Goal: Transaction & Acquisition: Purchase product/service

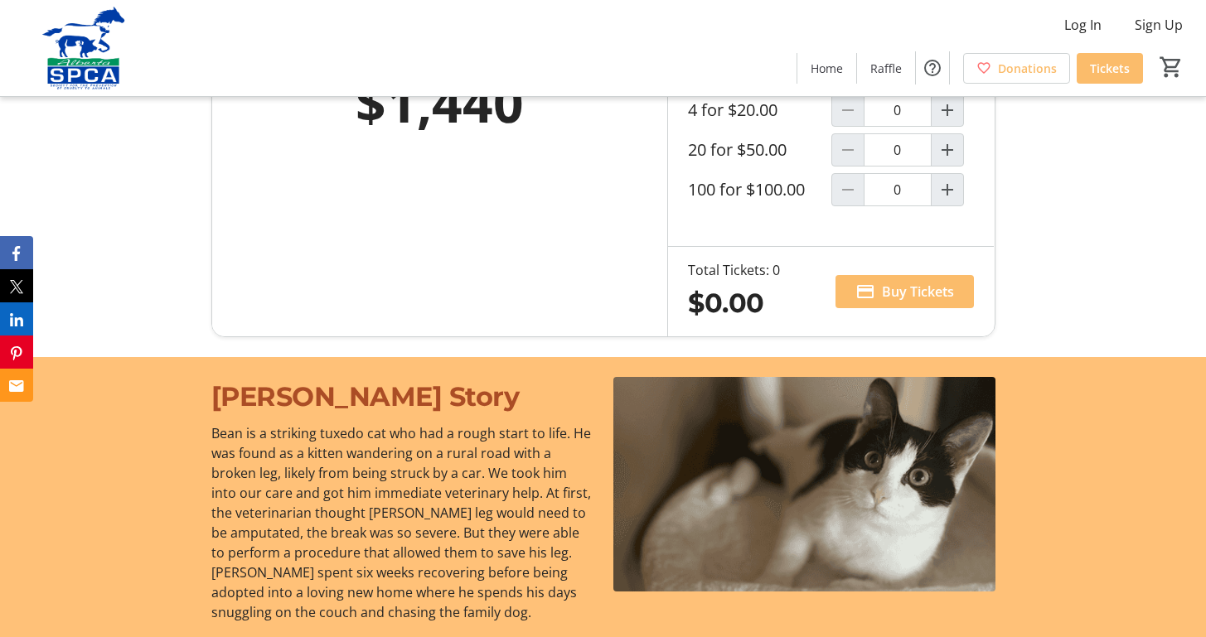
scroll to position [1243, 0]
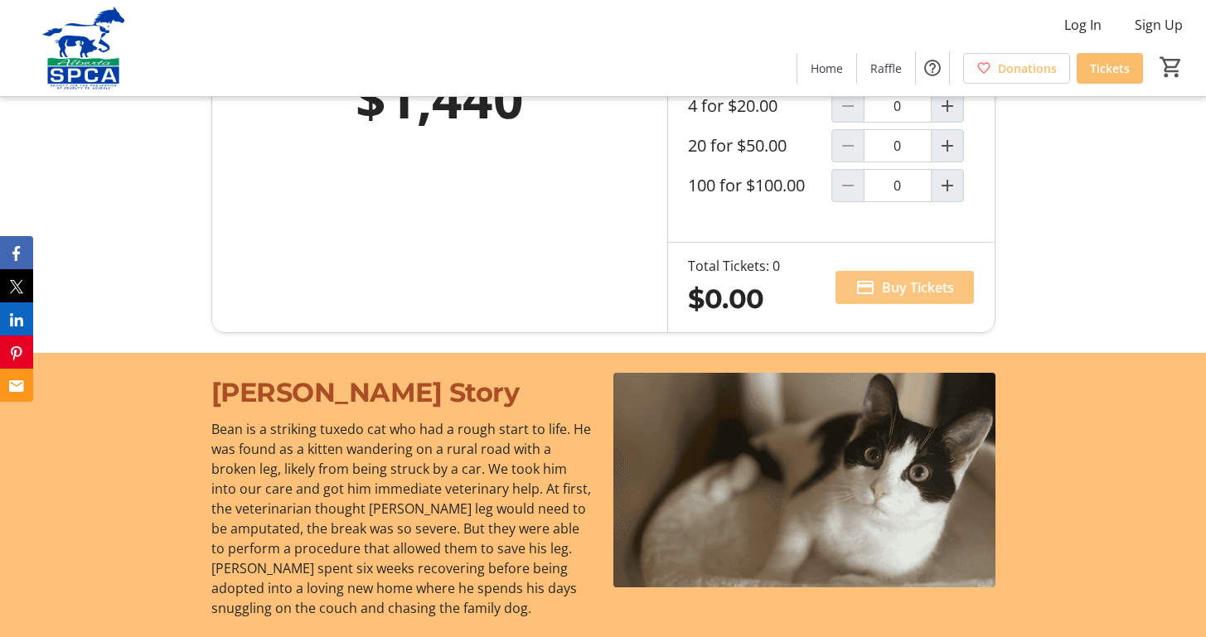
click at [882, 279] on span "Buy Tickets" at bounding box center [918, 288] width 72 height 20
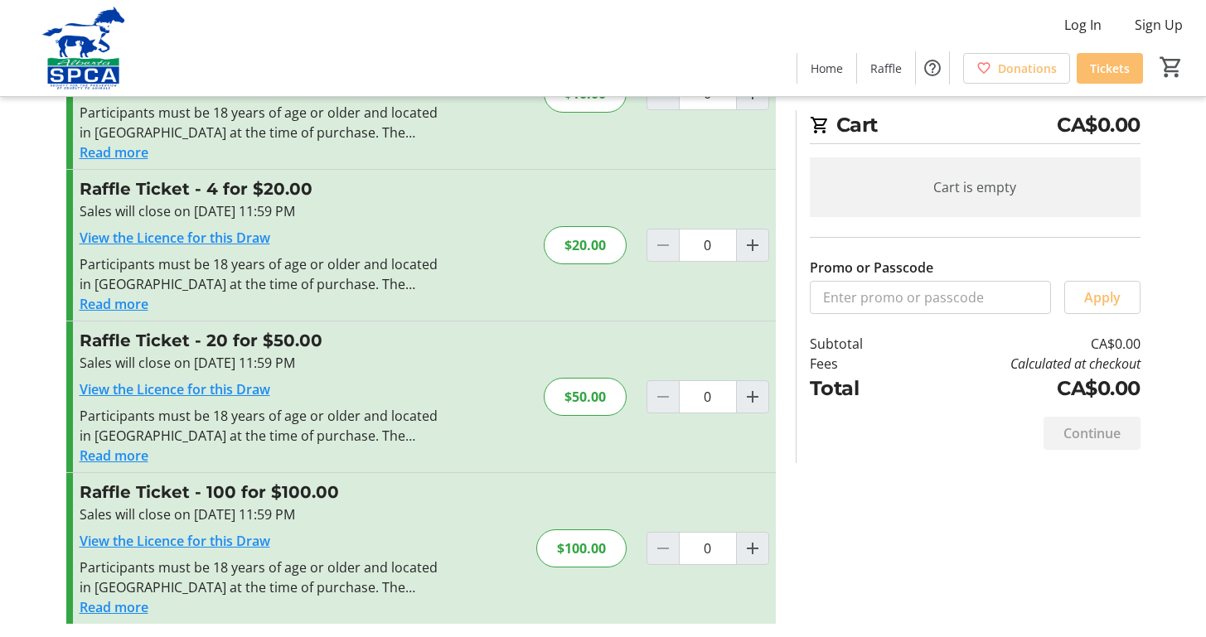
scroll to position [126, 0]
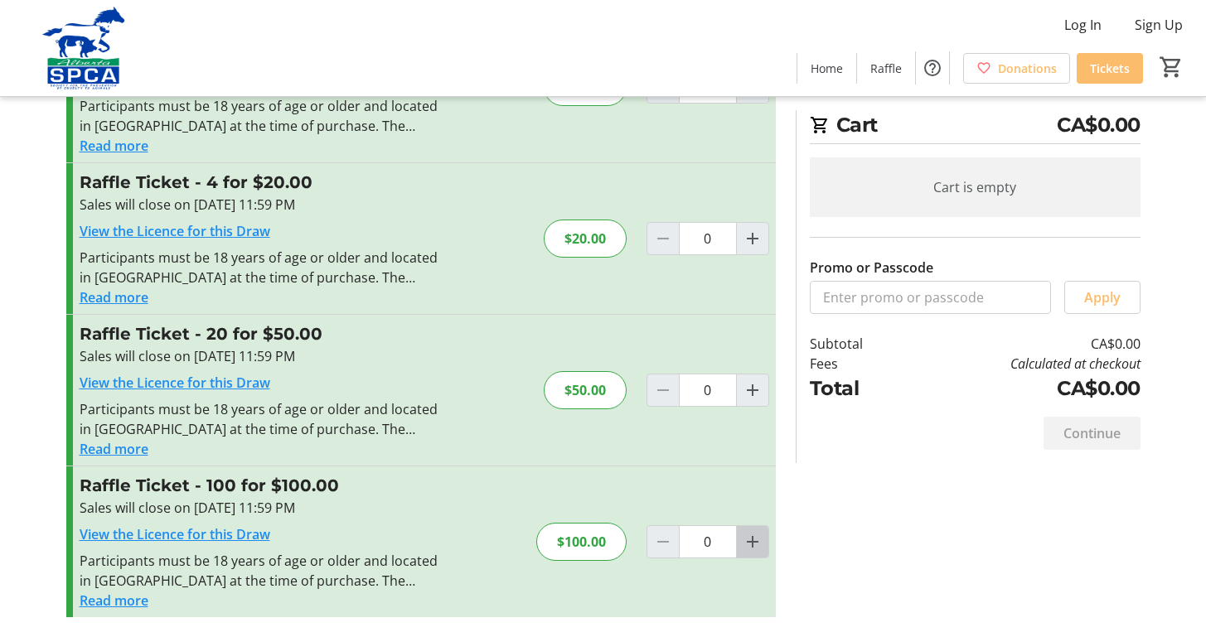
click at [752, 541] on mat-icon "Increment by one" at bounding box center [752, 542] width 20 height 20
type input "1"
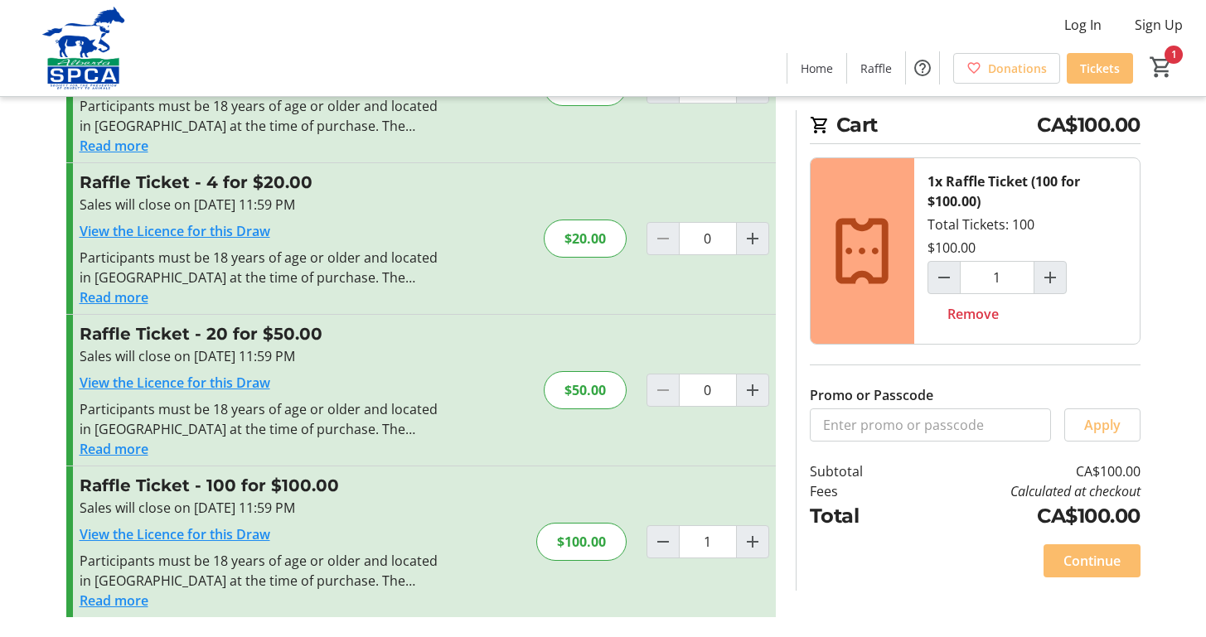
click at [104, 603] on button "Read more" at bounding box center [114, 601] width 69 height 20
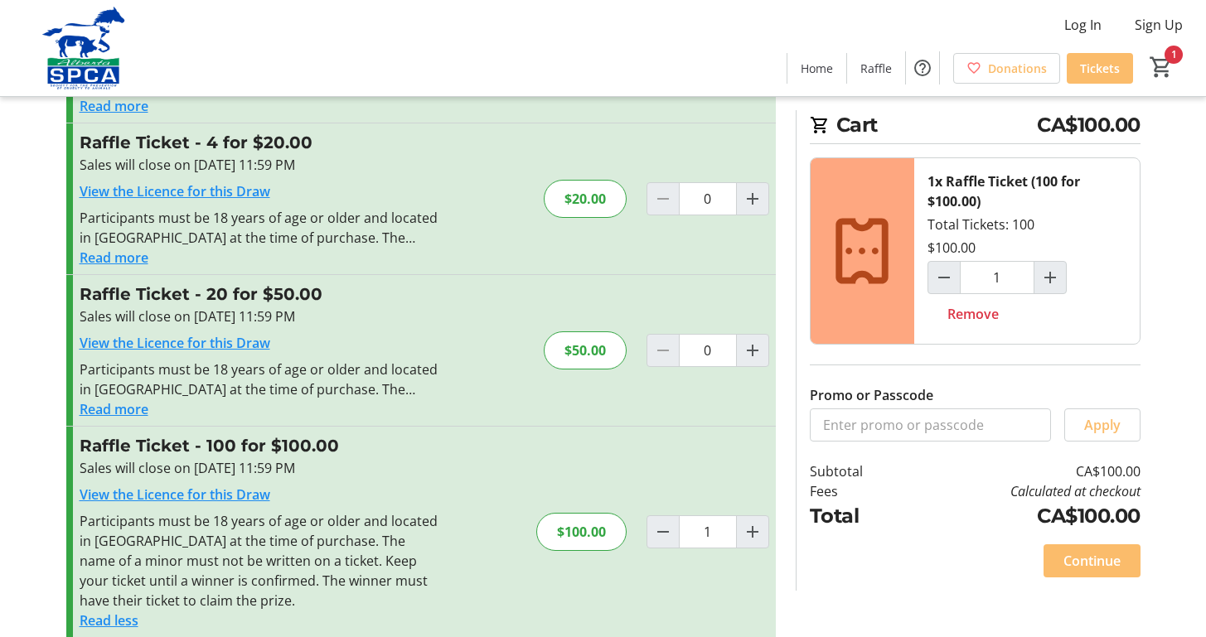
scroll to position [186, 0]
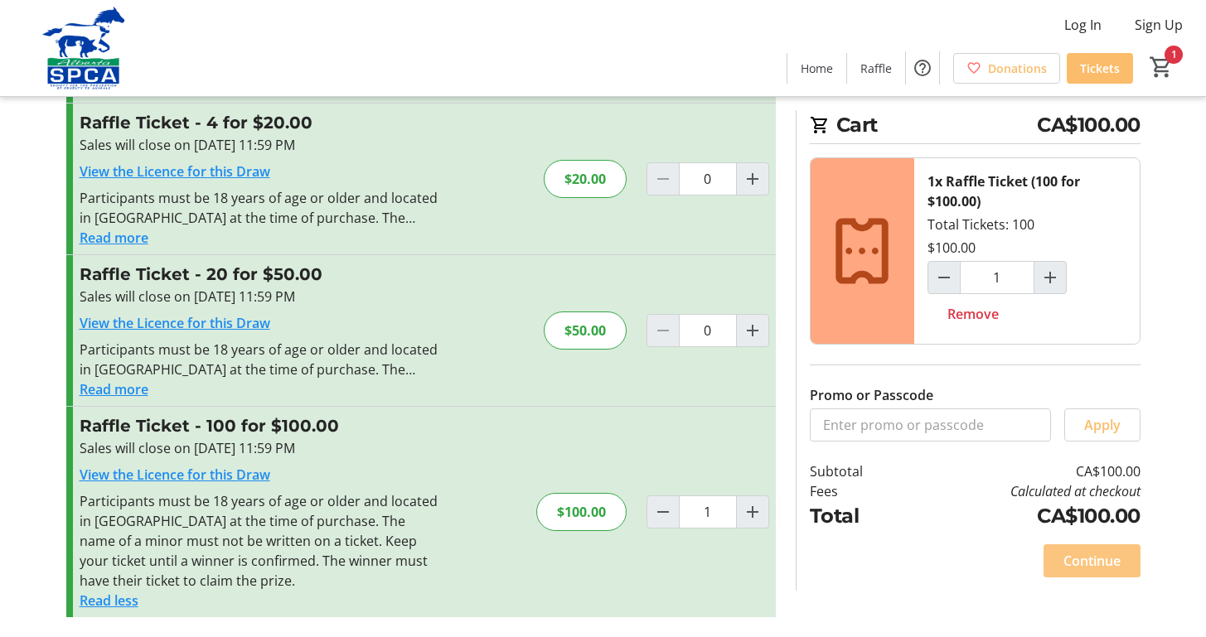
click at [1078, 560] on span "Continue" at bounding box center [1091, 561] width 57 height 20
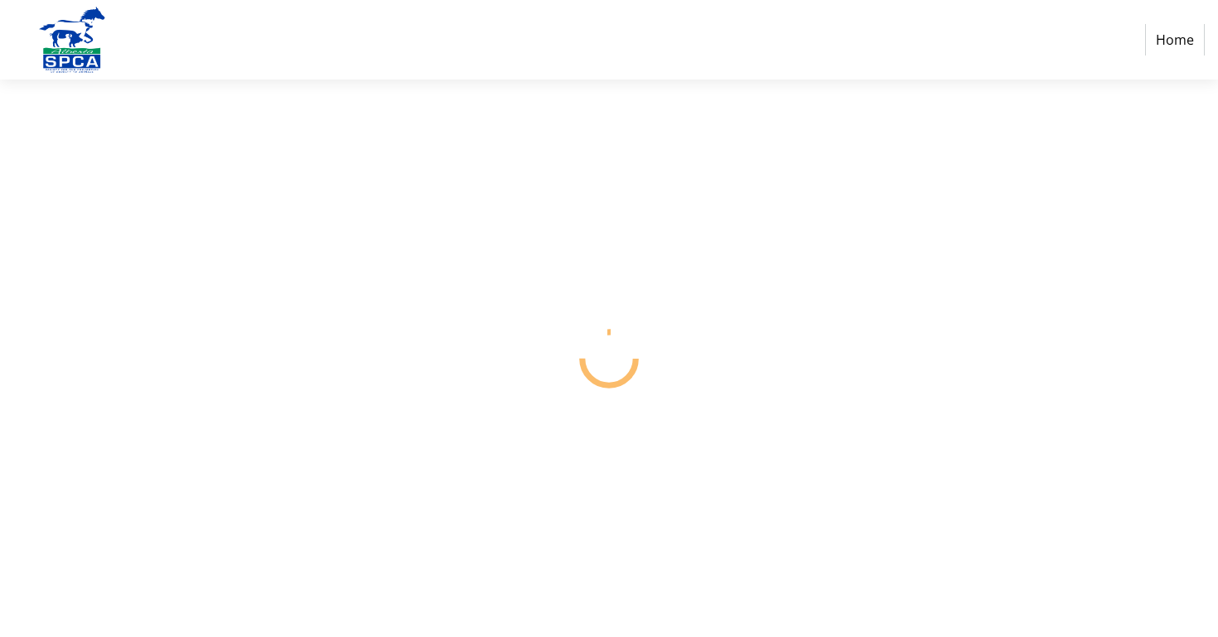
select select "CA"
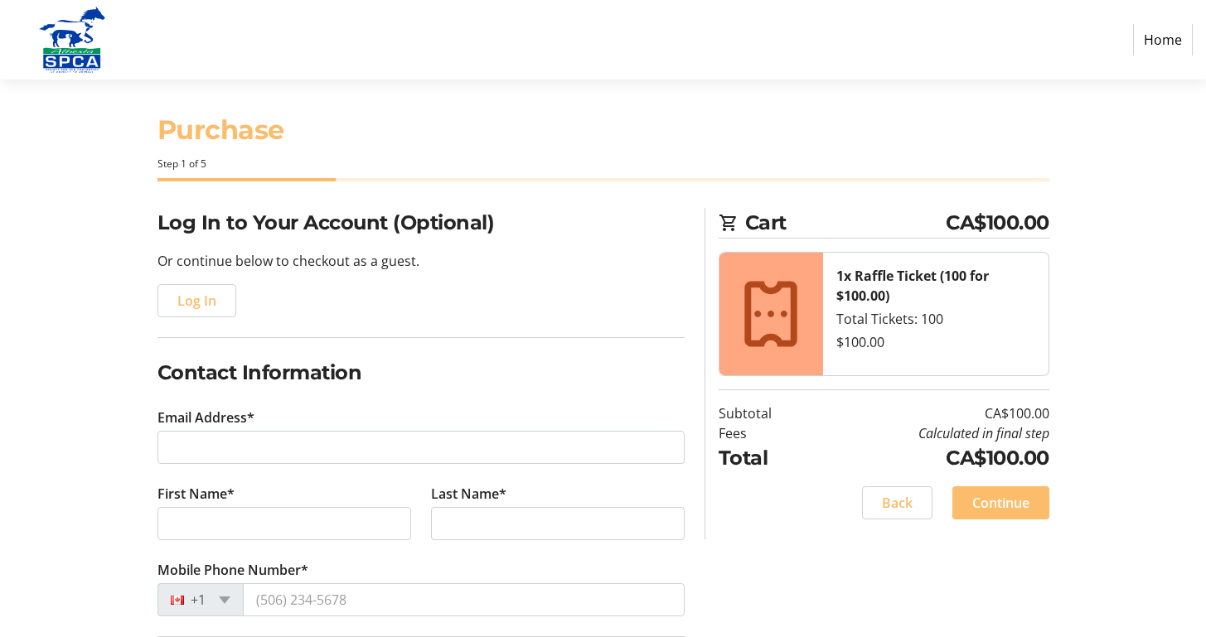
scroll to position [10, 0]
click at [205, 302] on span "Log In" at bounding box center [196, 300] width 39 height 20
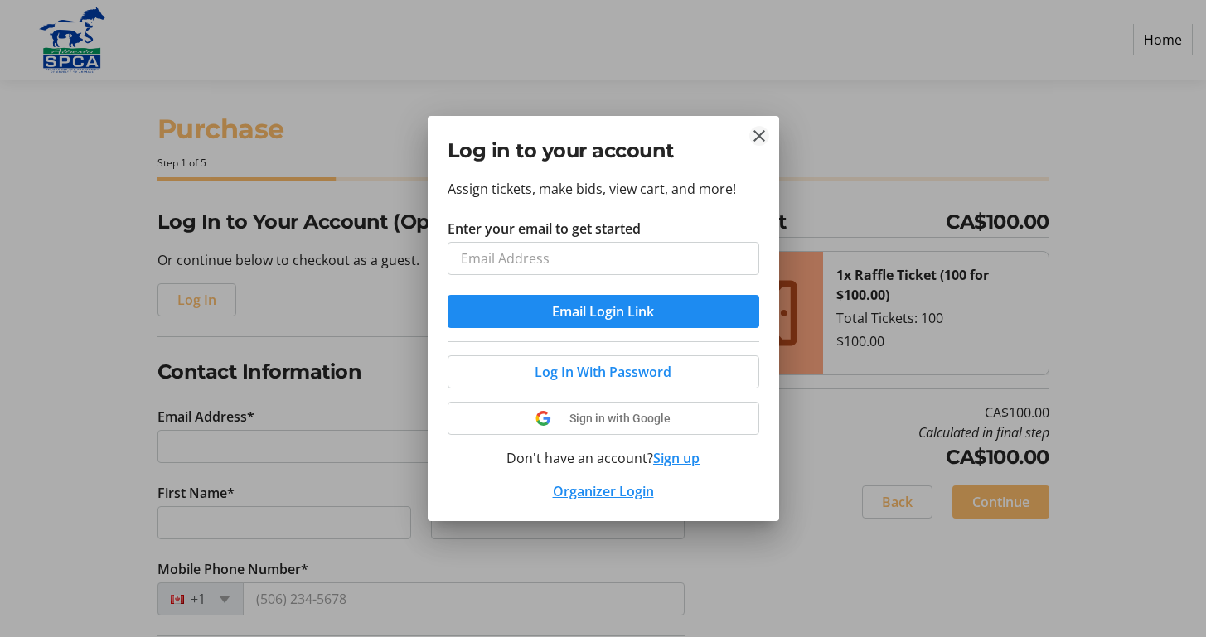
click at [0, 0] on tr-donor-auth-dialog-ui "Log in to your account Assign tickets, make bids, view cart, and more! Enter yo…" at bounding box center [0, 0] width 0 height 0
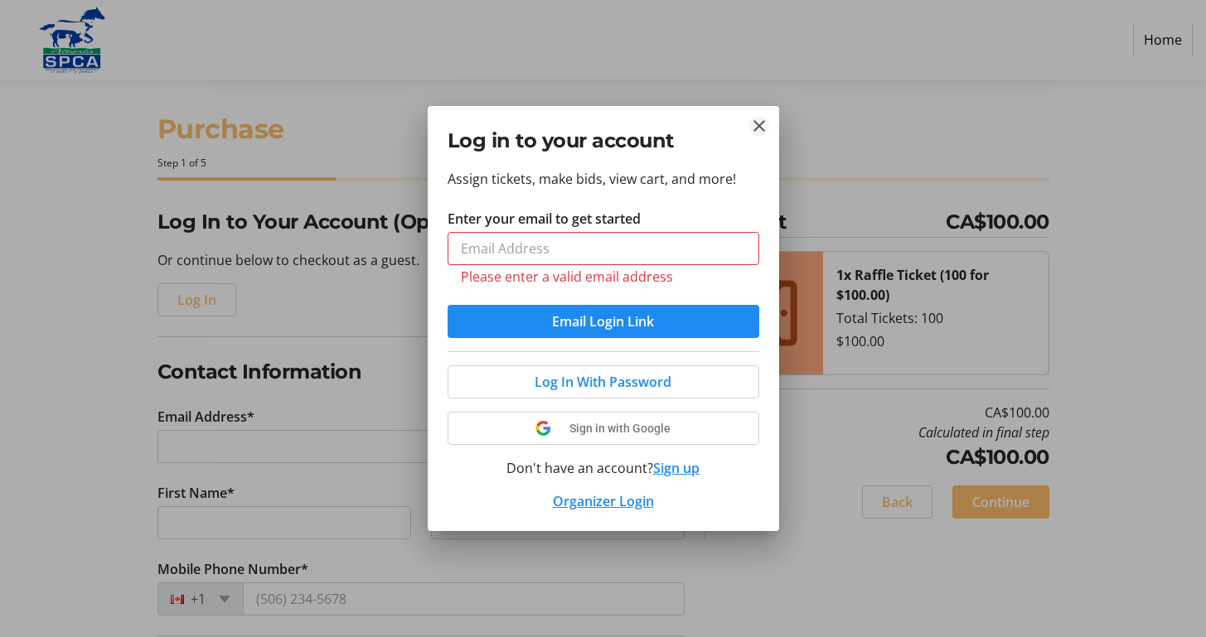
click at [758, 121] on mat-icon "Close" at bounding box center [759, 126] width 20 height 20
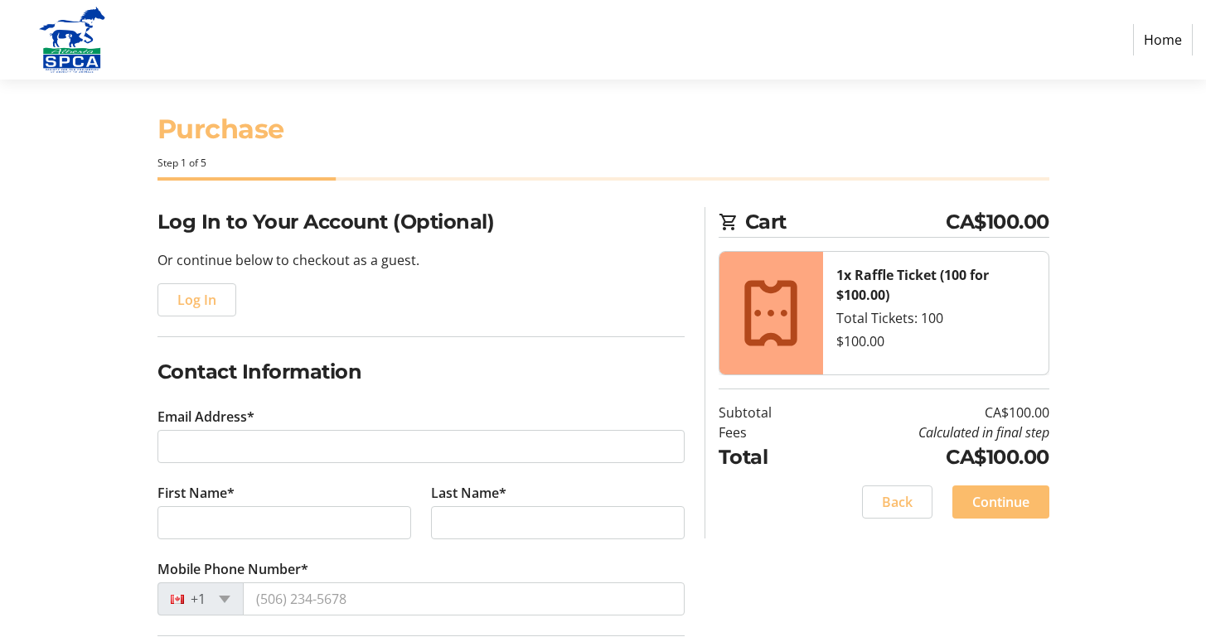
scroll to position [10, 0]
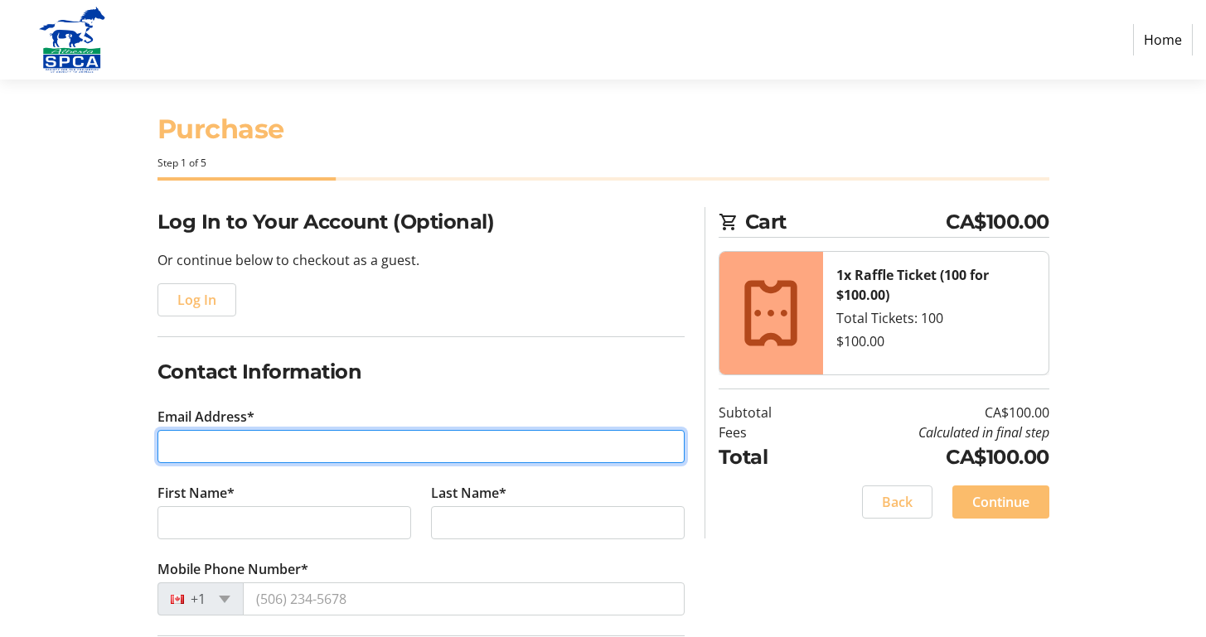
click at [184, 450] on input "Email Address*" at bounding box center [420, 446] width 527 height 33
type input "[EMAIL_ADDRESS][PERSON_NAME][DOMAIN_NAME]"
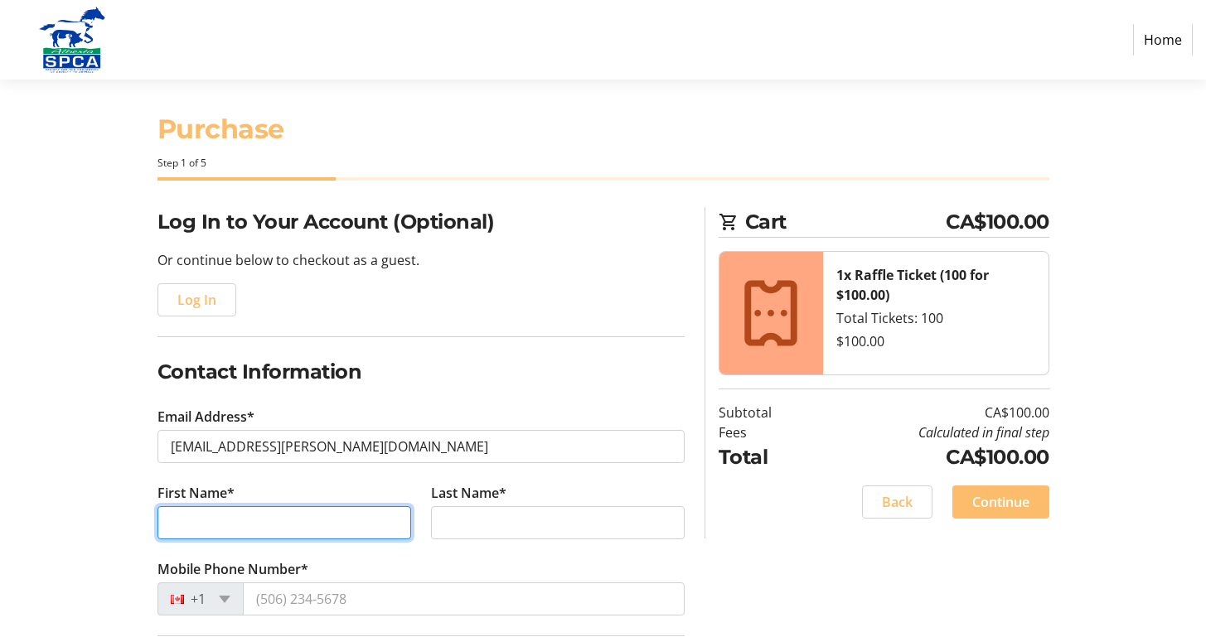
type input "[PERSON_NAME]"
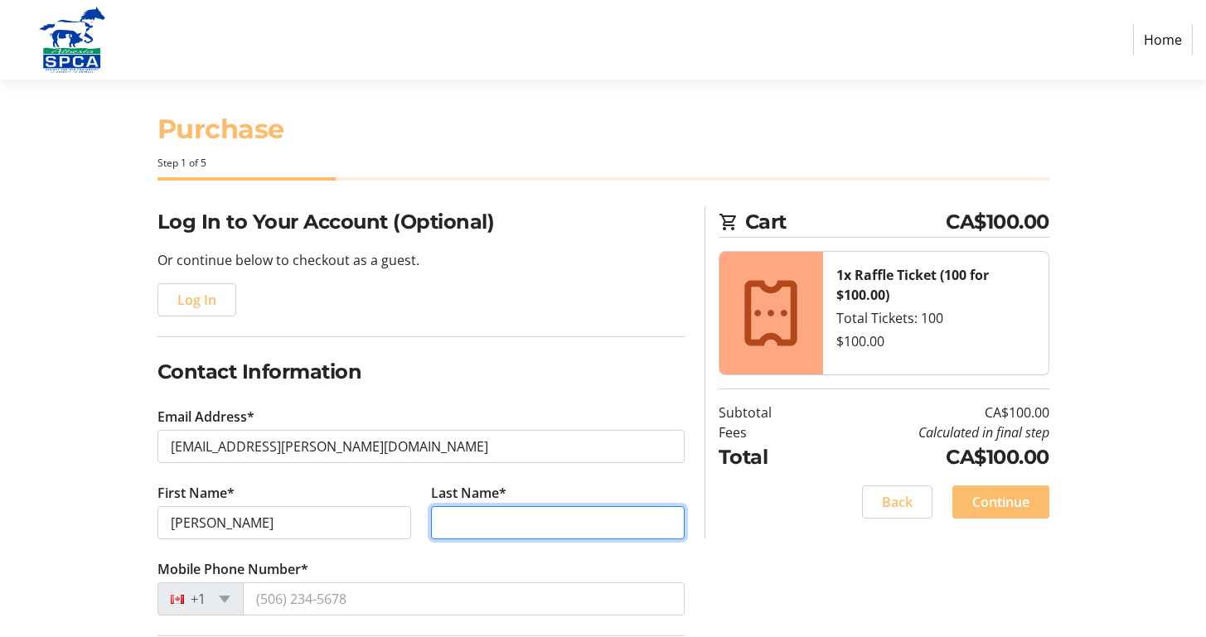
type input "[PERSON_NAME]"
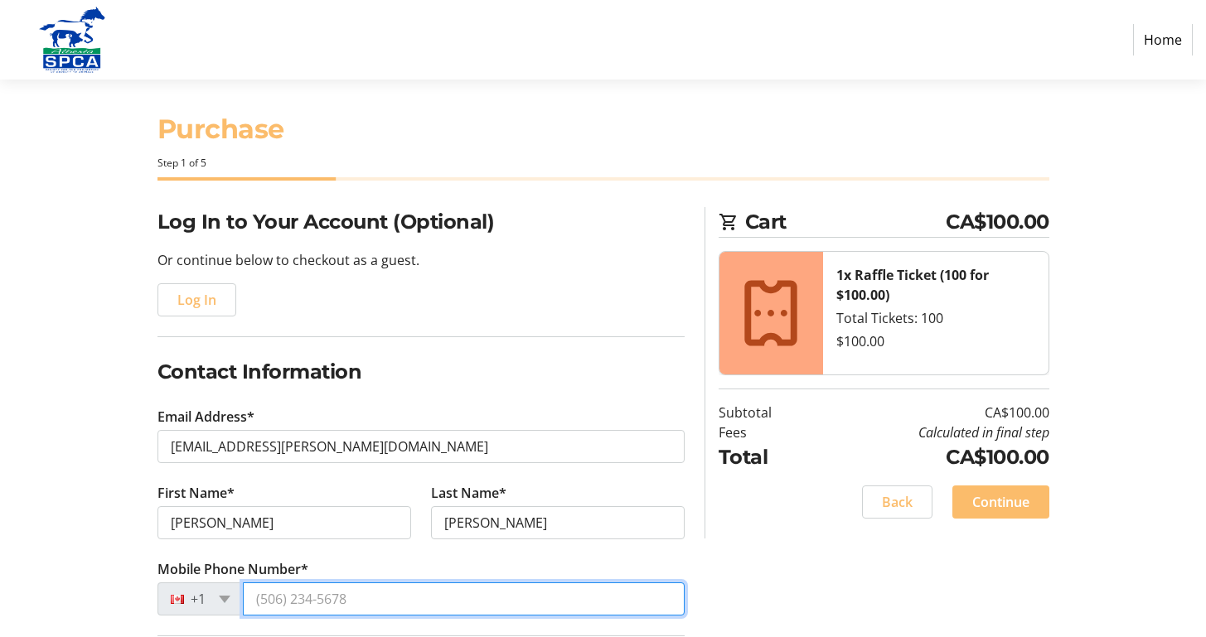
type input "[PHONE_NUMBER]"
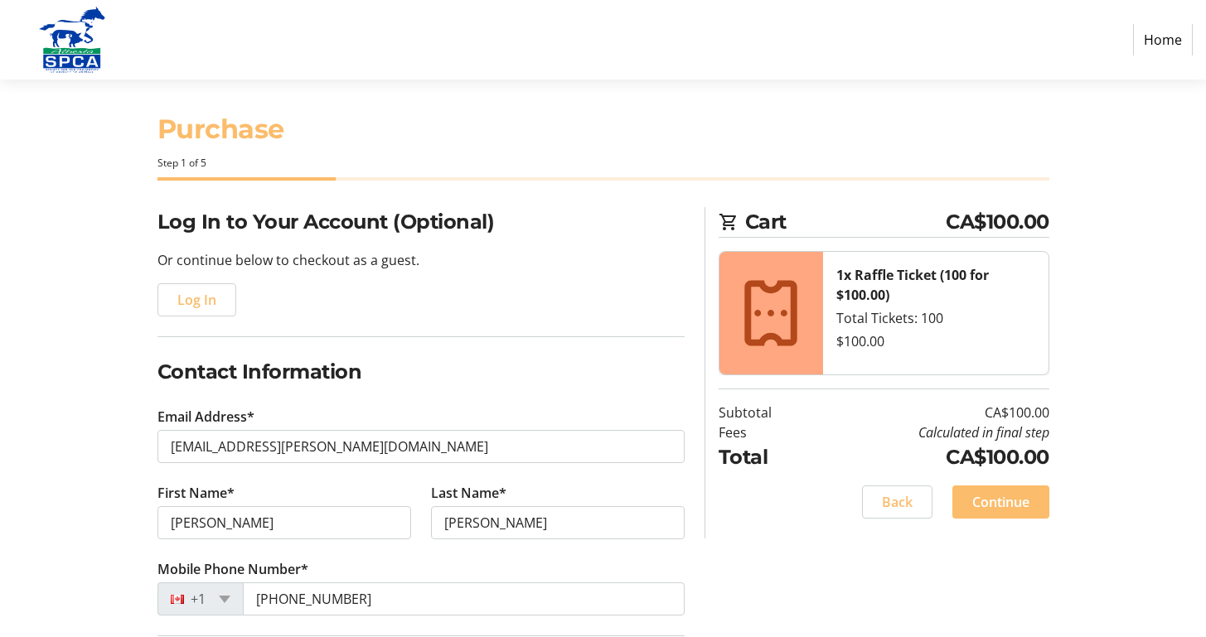
type input "223-52328 RR233"
type input "[GEOGRAPHIC_DATA]"
select select "AB"
type input "T8B 0A2"
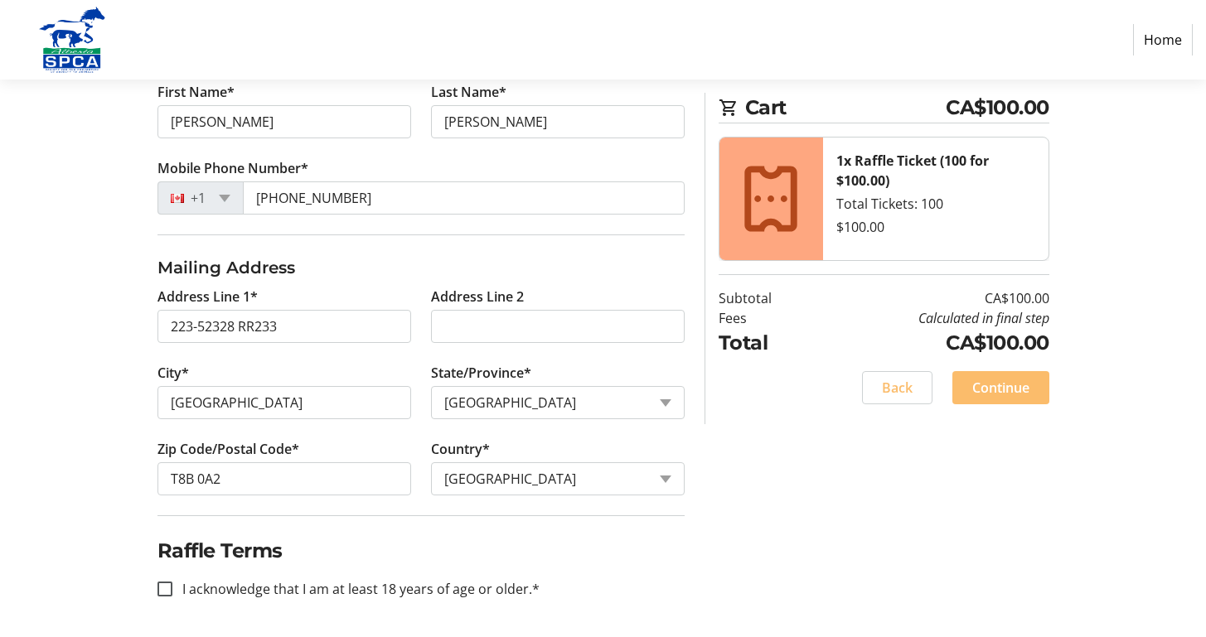
scroll to position [413, 0]
click at [167, 589] on input "I acknowledge that I am at least 18 years of age or older.*" at bounding box center [164, 587] width 15 height 15
checkbox input "true"
click at [1003, 394] on span "Continue" at bounding box center [1000, 388] width 57 height 20
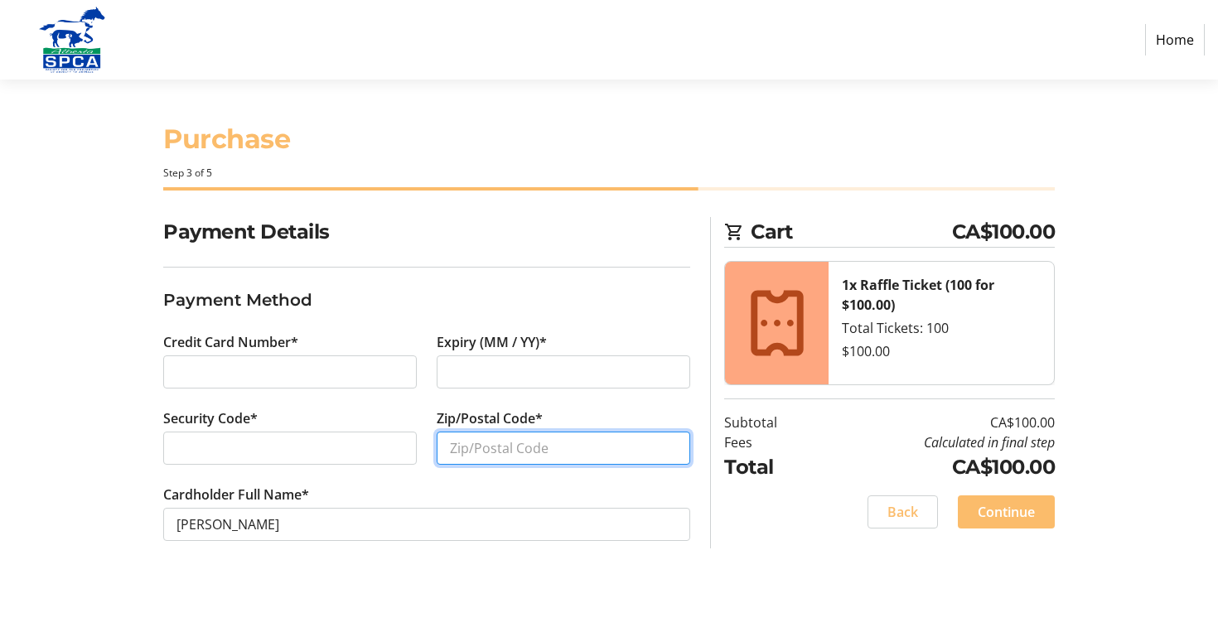
click at [469, 449] on input "Zip/Postal Code*" at bounding box center [564, 448] width 254 height 33
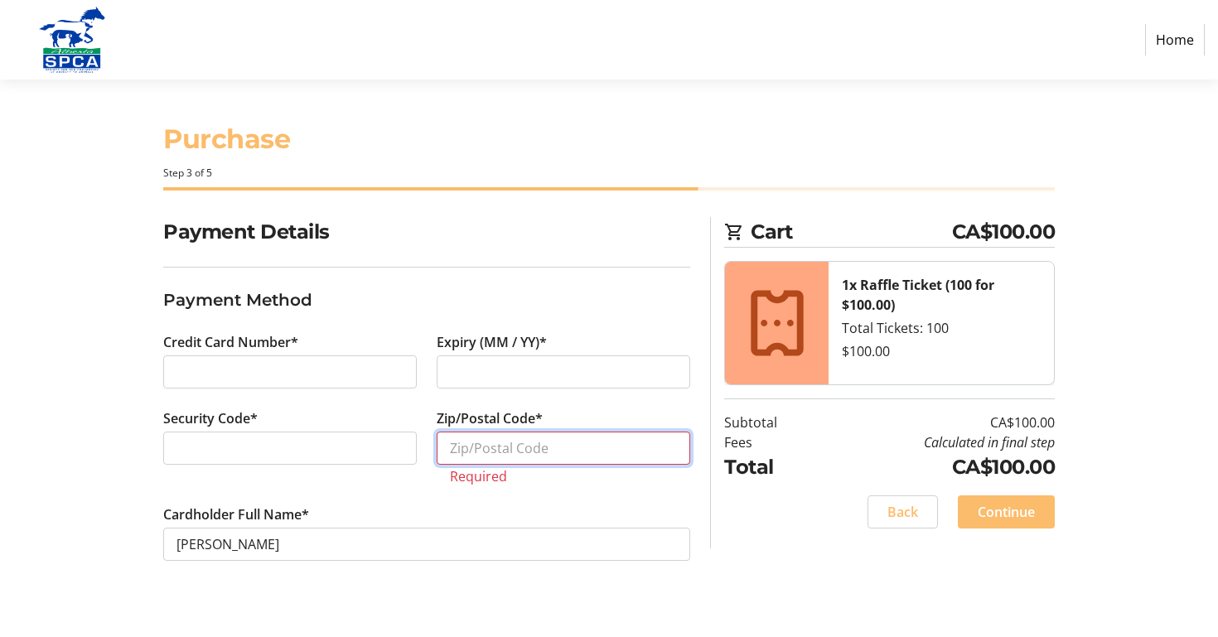
click at [485, 441] on input "Zip/Postal Code*" at bounding box center [564, 448] width 254 height 33
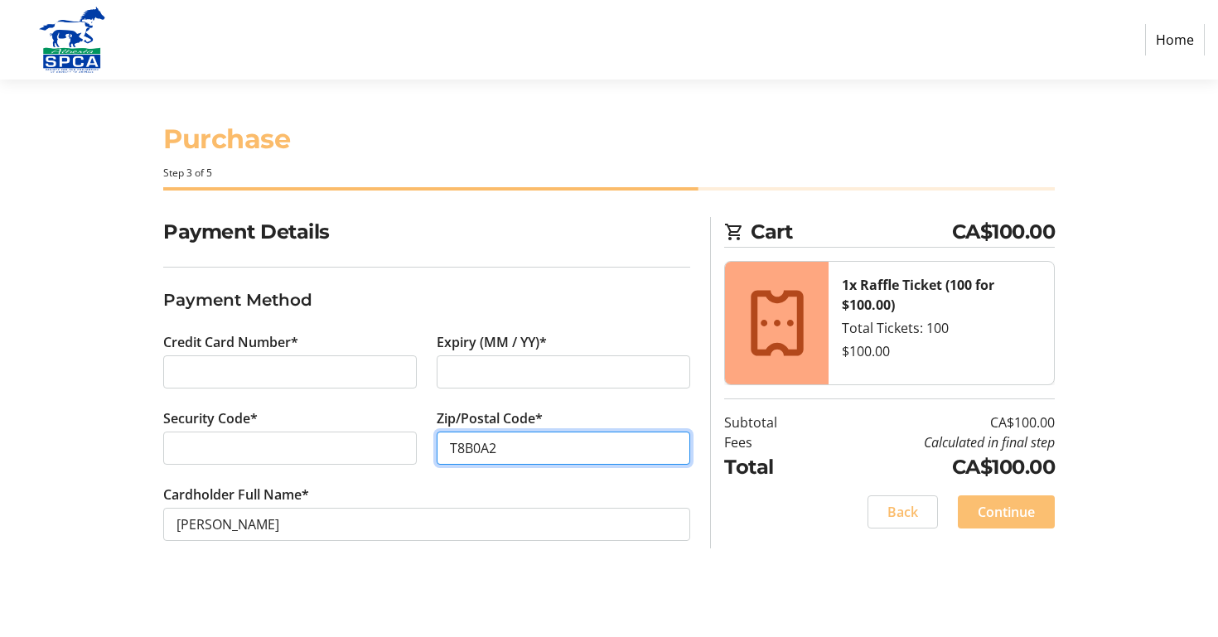
type input "T8B0A2"
click at [998, 513] on span "Continue" at bounding box center [1006, 512] width 57 height 20
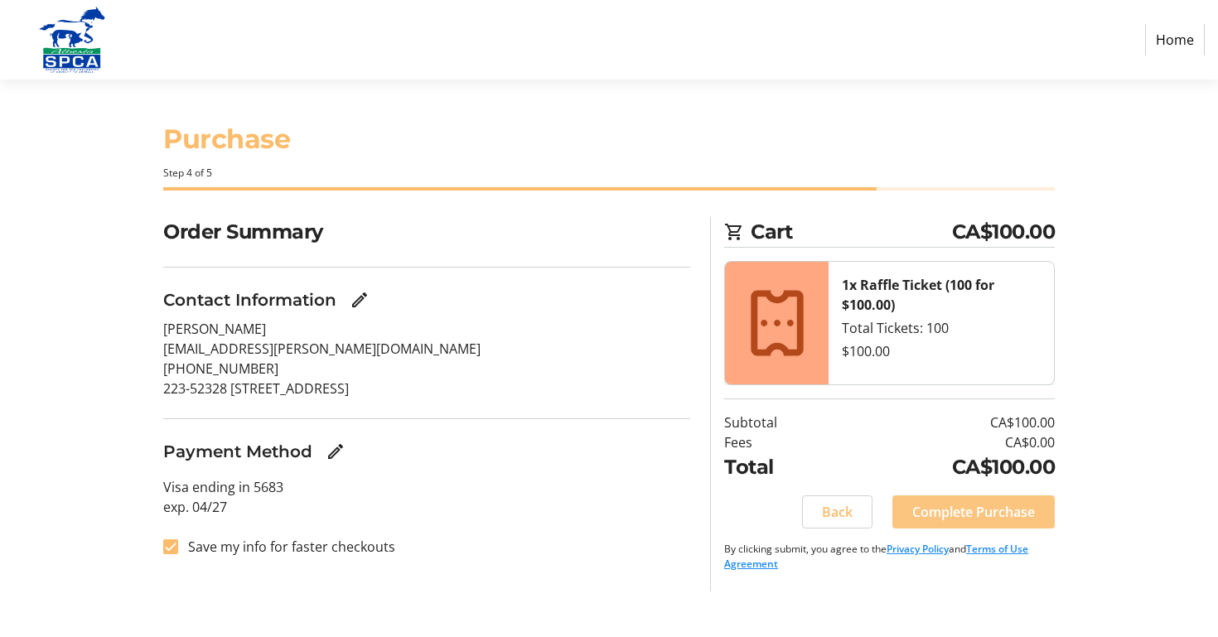
click at [999, 513] on span "Complete Purchase" at bounding box center [973, 512] width 123 height 20
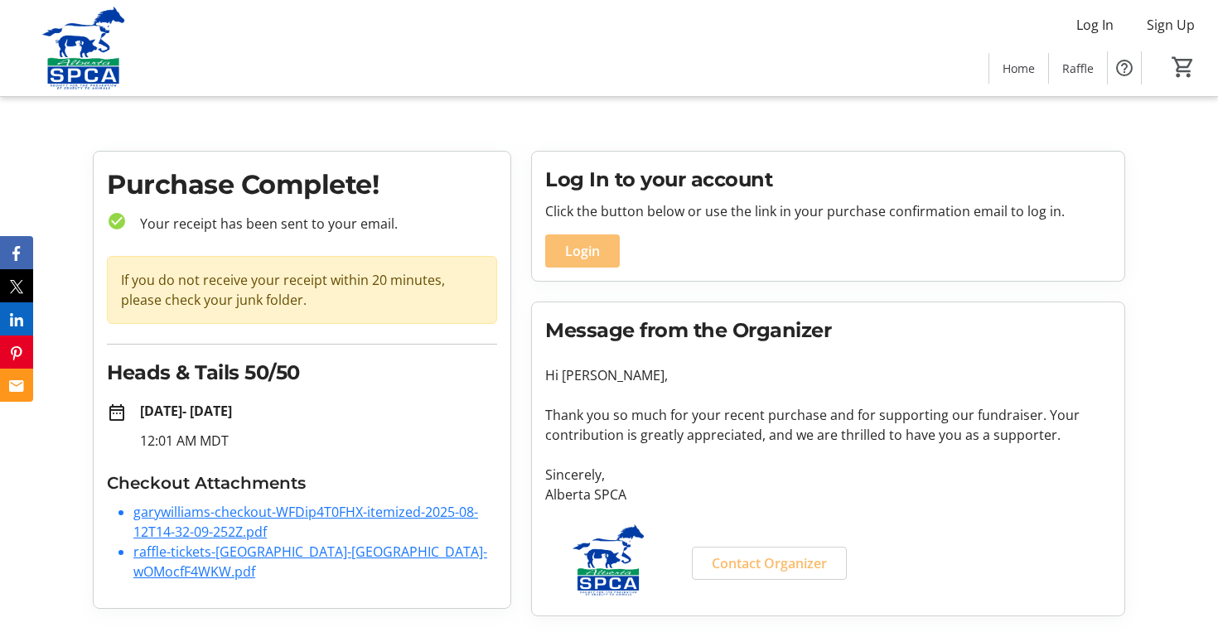
click at [578, 254] on span "Login" at bounding box center [582, 251] width 35 height 20
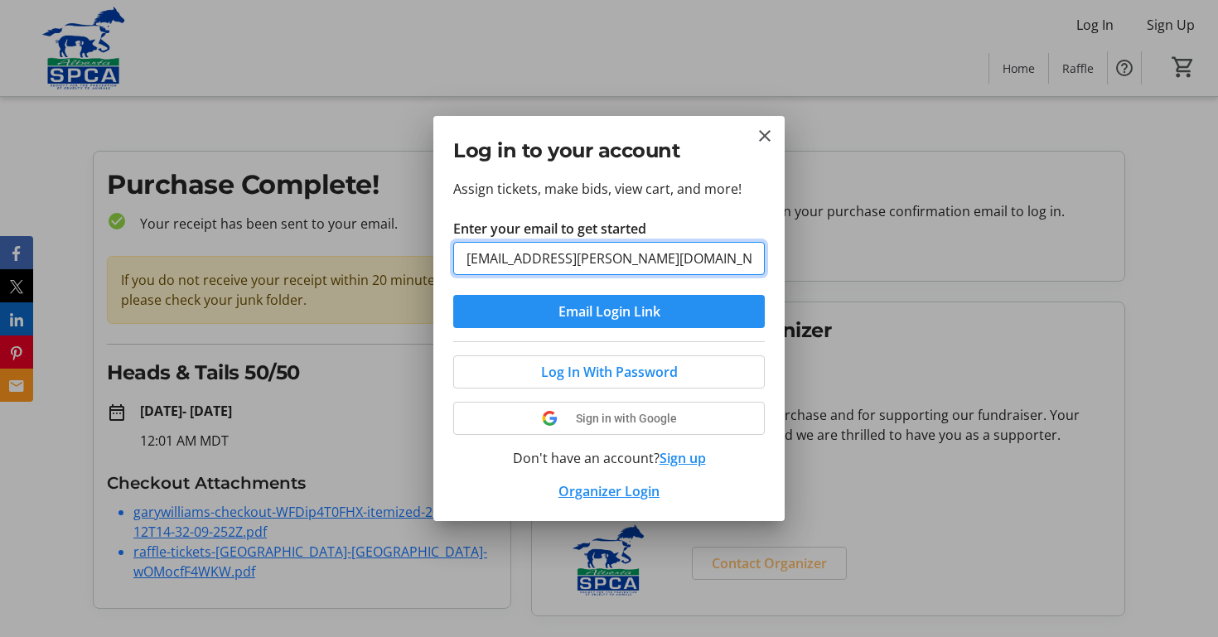
type input "[EMAIL_ADDRESS][PERSON_NAME][DOMAIN_NAME]"
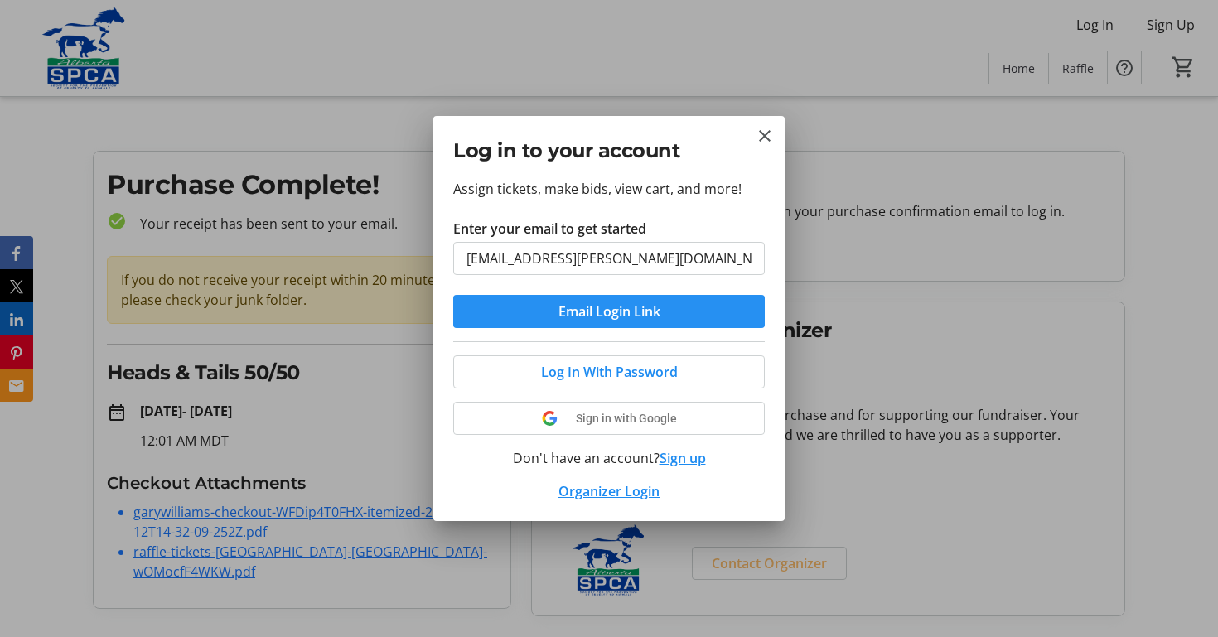
click at [608, 312] on span "Email Login Link" at bounding box center [609, 312] width 102 height 20
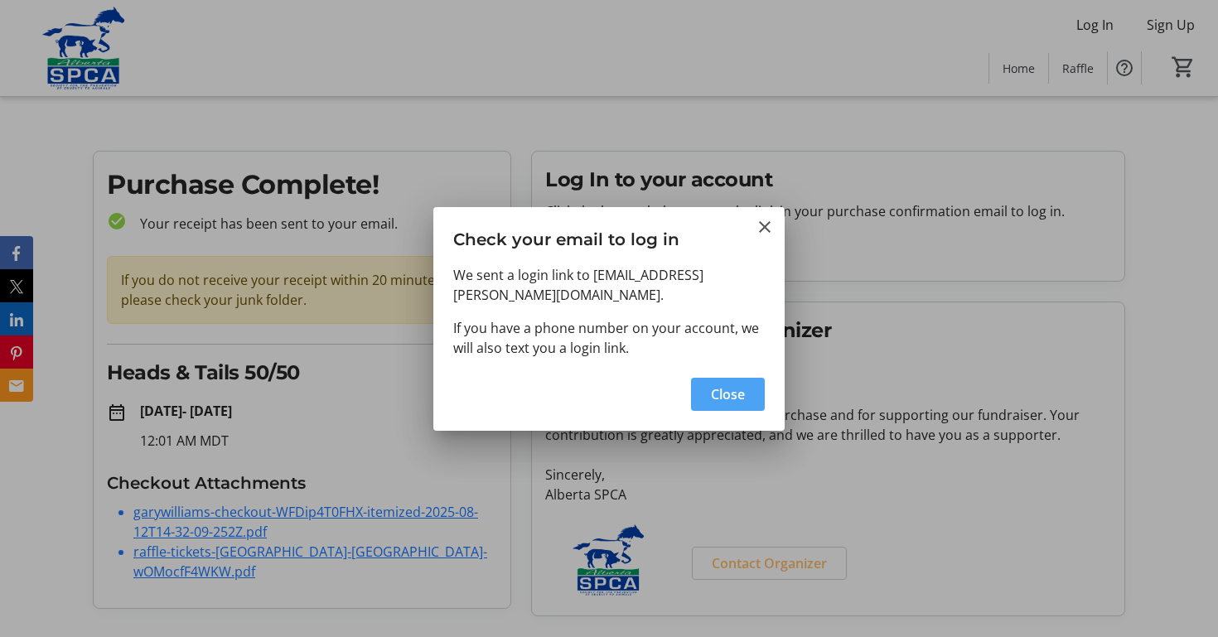
click at [728, 388] on span "Close" at bounding box center [728, 394] width 34 height 20
